Goal: Task Accomplishment & Management: Manage account settings

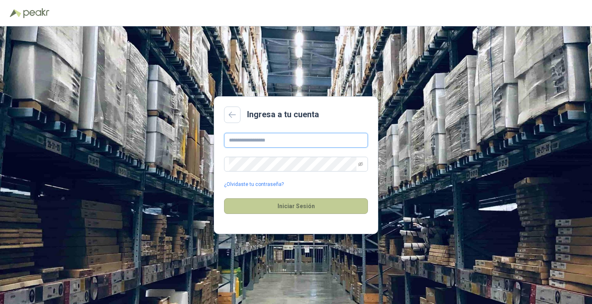
type input "**********"
click at [311, 210] on button "Iniciar Sesión" at bounding box center [296, 206] width 144 height 16
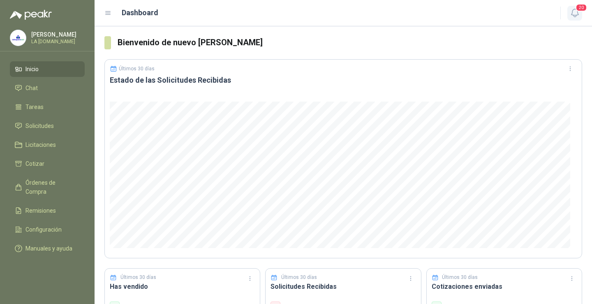
click at [576, 14] on icon "button" at bounding box center [574, 13] width 10 height 10
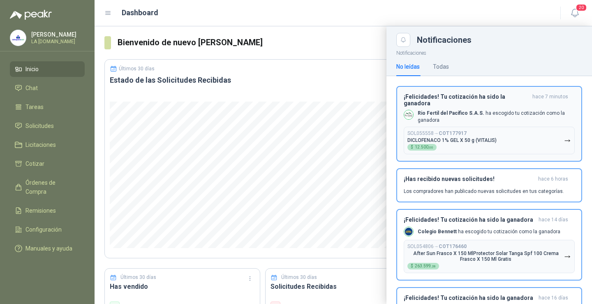
click at [498, 120] on div "¡Felicidades! Tu cotización ha sido la ganadora hace 7 minutos Rio Fertil [PERS…" at bounding box center [488, 123] width 171 height 61
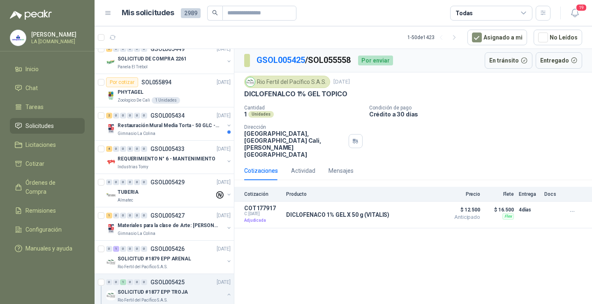
scroll to position [822, 0]
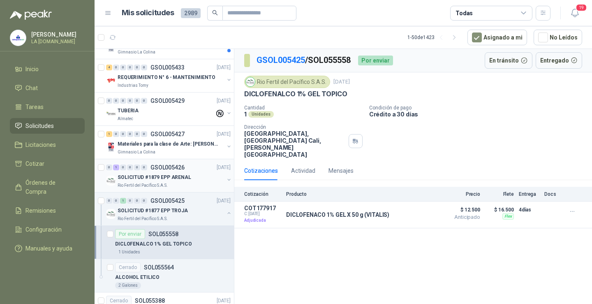
click at [185, 180] on p "SOLICITUD #1879 EPP ARENAL" at bounding box center [155, 177] width 74 height 8
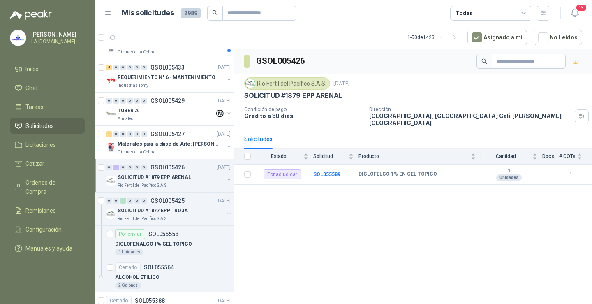
click at [53, 128] on span "Solicitudes" at bounding box center [39, 125] width 28 height 9
click at [51, 143] on span "Licitaciones" at bounding box center [40, 144] width 30 height 9
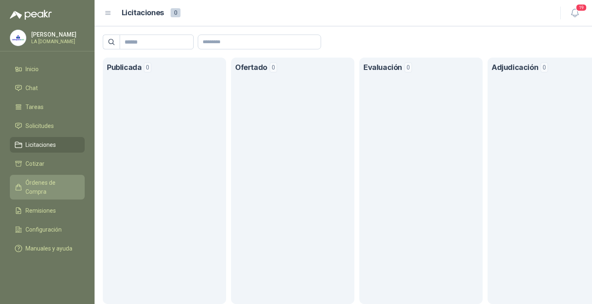
click at [71, 179] on span "Órdenes de Compra" at bounding box center [50, 187] width 51 height 18
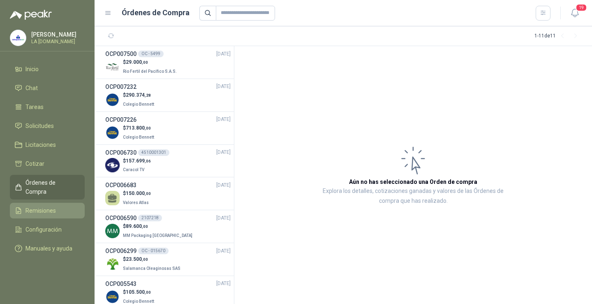
click at [50, 206] on span "Remisiones" at bounding box center [40, 210] width 30 height 9
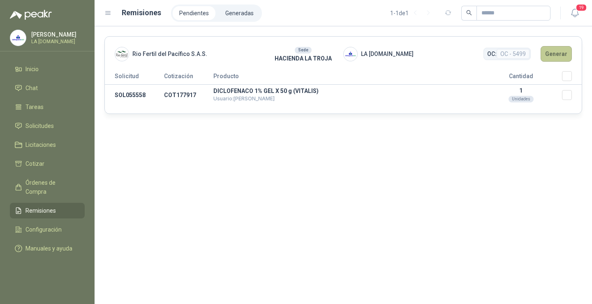
click at [551, 55] on button "Generar" at bounding box center [555, 54] width 31 height 16
click at [59, 184] on span "Órdenes de Compra" at bounding box center [50, 187] width 51 height 18
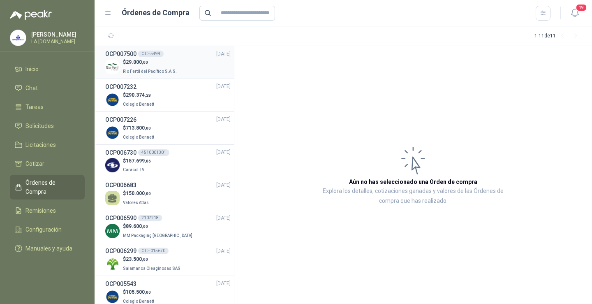
click at [174, 64] on p "$ 29.000 ,00" at bounding box center [150, 62] width 55 height 8
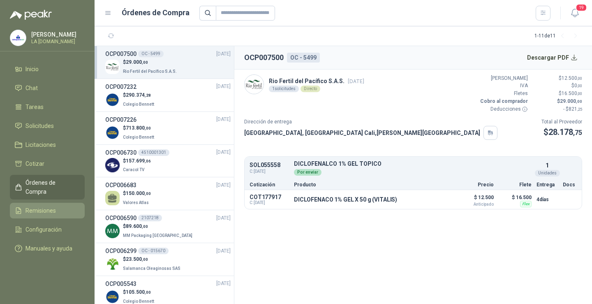
click at [42, 206] on span "Remisiones" at bounding box center [40, 210] width 30 height 9
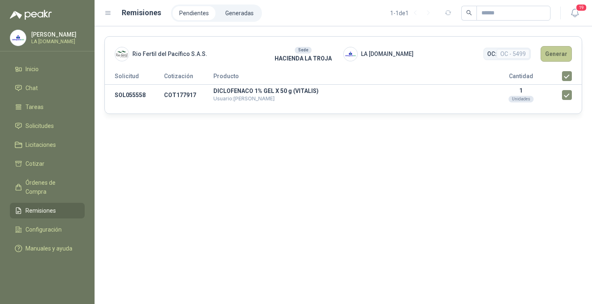
click at [556, 50] on button "Generar" at bounding box center [555, 54] width 31 height 16
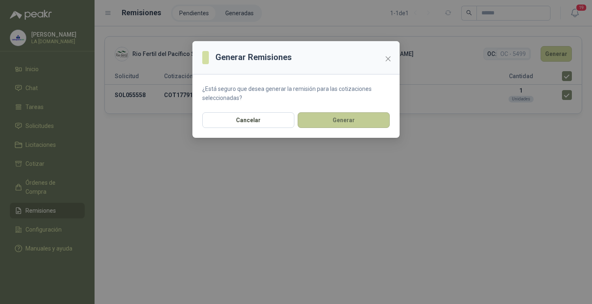
click at [335, 121] on button "Generar" at bounding box center [343, 120] width 92 height 16
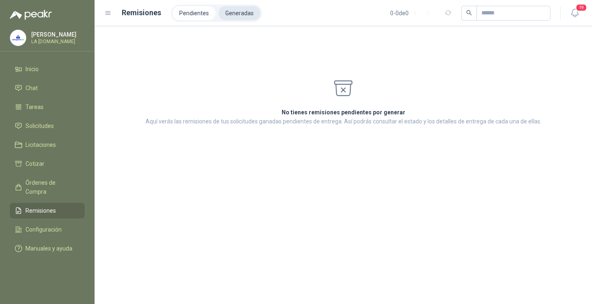
click at [235, 13] on li "Generadas" at bounding box center [240, 13] width 42 height 14
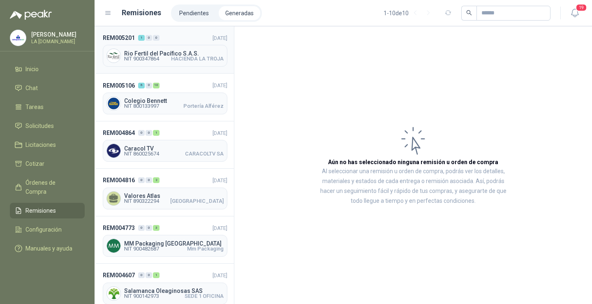
click at [174, 57] on span "HACIENDA LA TROJA" at bounding box center [197, 58] width 53 height 5
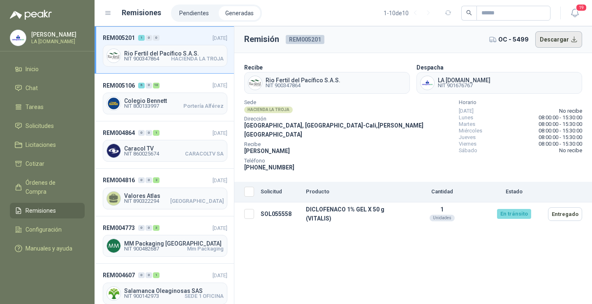
click at [552, 40] on button "Descargar" at bounding box center [558, 39] width 47 height 16
click at [172, 99] on span "Colegio Bennett" at bounding box center [173, 101] width 99 height 6
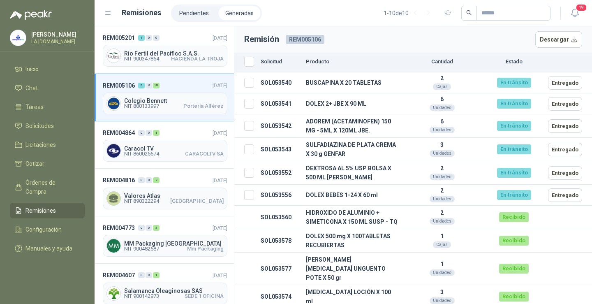
scroll to position [123, 0]
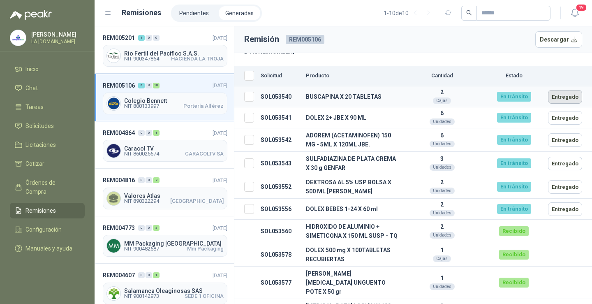
click at [566, 95] on button "Entregado" at bounding box center [565, 97] width 34 height 14
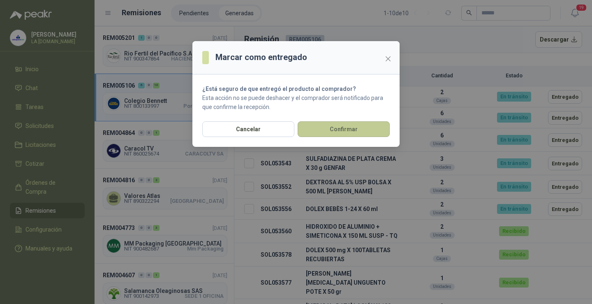
click at [337, 130] on button "Confirmar" at bounding box center [343, 129] width 92 height 16
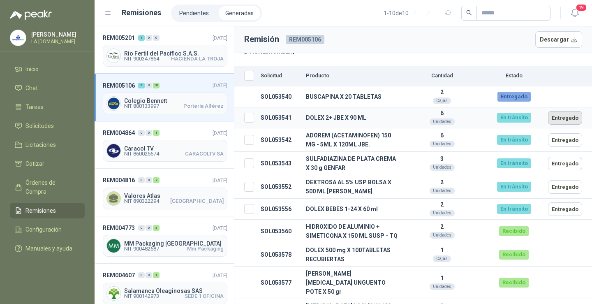
click at [567, 117] on button "Entregado" at bounding box center [565, 118] width 34 height 14
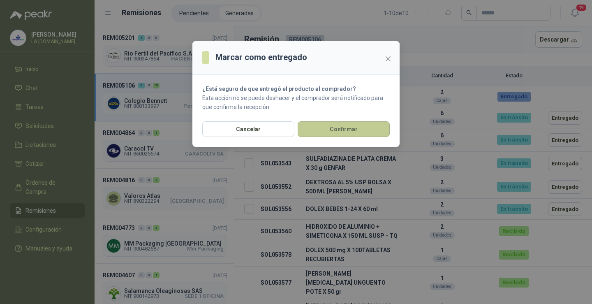
click at [354, 126] on button "Confirmar" at bounding box center [343, 129] width 92 height 16
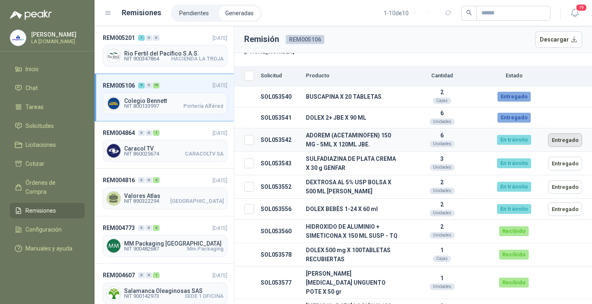
click at [569, 141] on button "Entregado" at bounding box center [565, 140] width 34 height 14
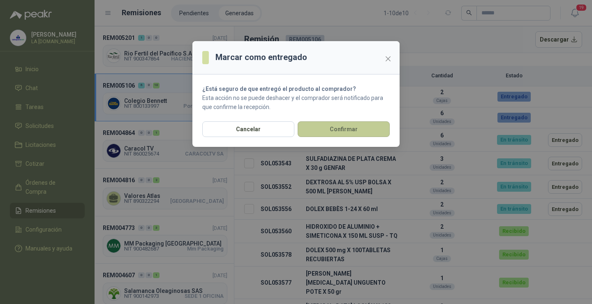
click at [321, 122] on button "Confirmar" at bounding box center [343, 129] width 92 height 16
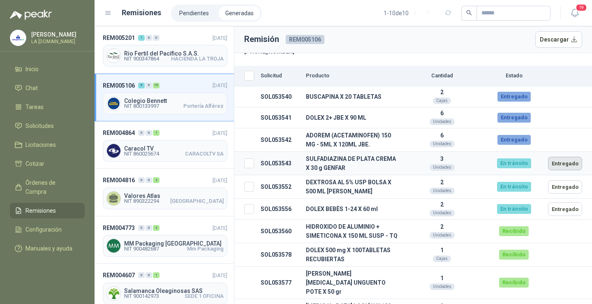
click at [560, 164] on button "Entregado" at bounding box center [565, 164] width 34 height 14
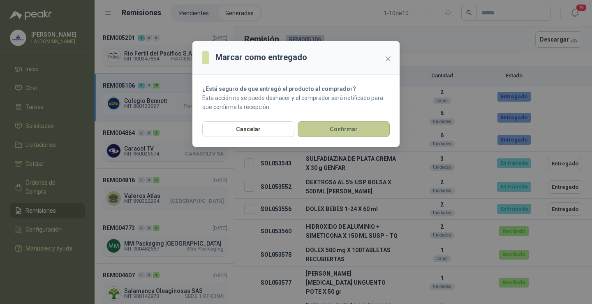
click at [370, 128] on button "Confirmar" at bounding box center [343, 129] width 92 height 16
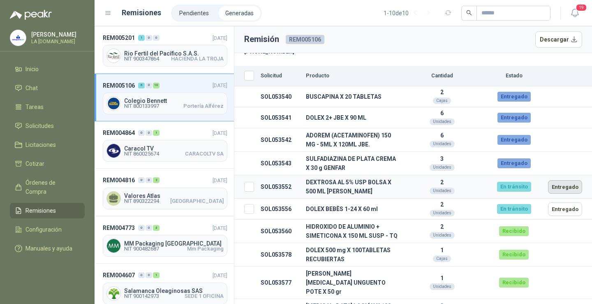
click at [549, 186] on button "Entregado" at bounding box center [565, 187] width 34 height 14
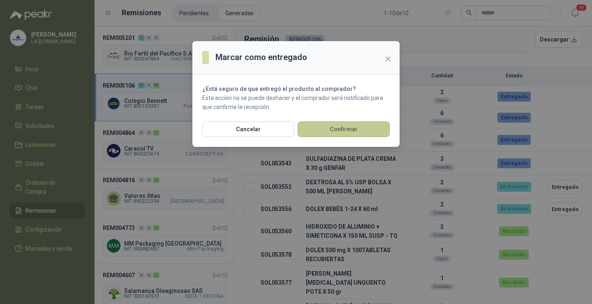
click at [355, 128] on button "Confirmar" at bounding box center [343, 129] width 92 height 16
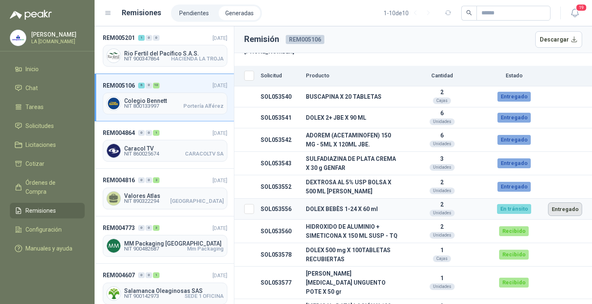
click at [552, 214] on button "Entregado" at bounding box center [565, 209] width 34 height 14
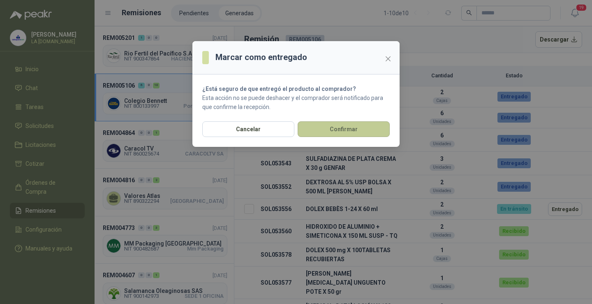
click at [332, 129] on button "Confirmar" at bounding box center [343, 129] width 92 height 16
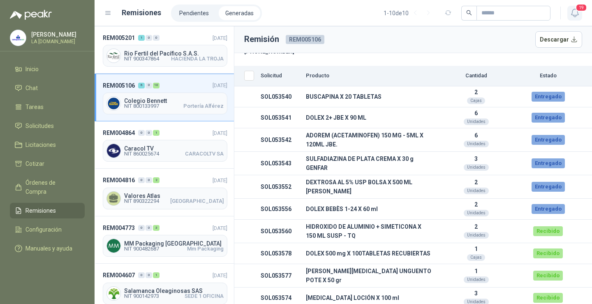
click at [571, 16] on icon "button" at bounding box center [574, 13] width 10 height 10
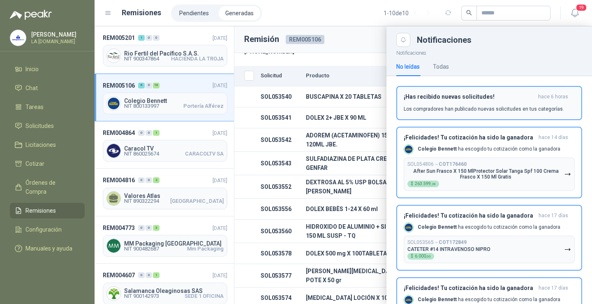
click at [516, 92] on button "¡Has recibido nuevas solicitudes! hace 6 horas Los compradores han publicado nu…" at bounding box center [489, 103] width 186 height 34
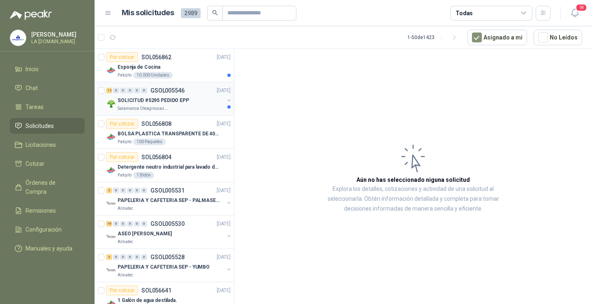
click at [149, 103] on p "SOLICITUD #5295 PEDIDO EPP" at bounding box center [153, 101] width 71 height 8
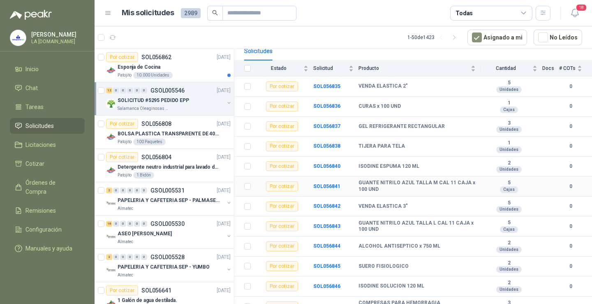
scroll to position [92, 0]
